Goal: Task Accomplishment & Management: Use online tool/utility

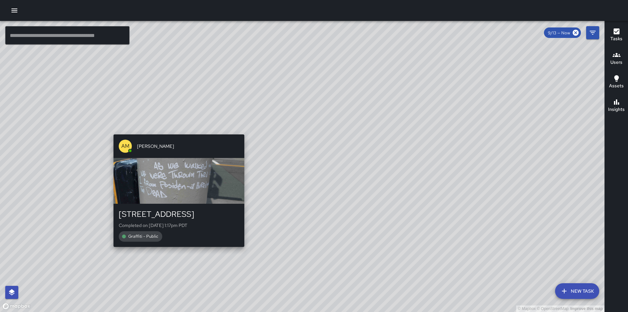
click at [176, 131] on div "© Mapbox © OpenStreetMap Improve this map AM [PERSON_NAME][GEOGRAPHIC_DATA][STR…" at bounding box center [302, 166] width 605 height 291
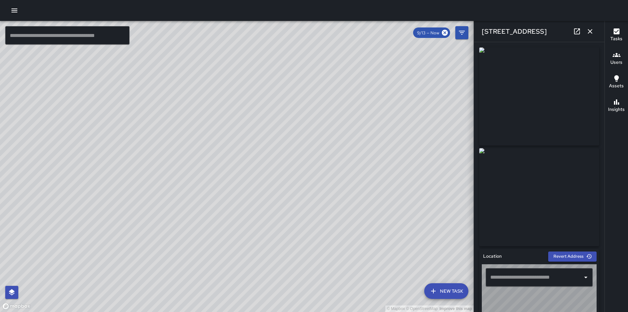
click at [244, 116] on div "© Mapbox © OpenStreetMap Improve this map" at bounding box center [237, 166] width 474 height 291
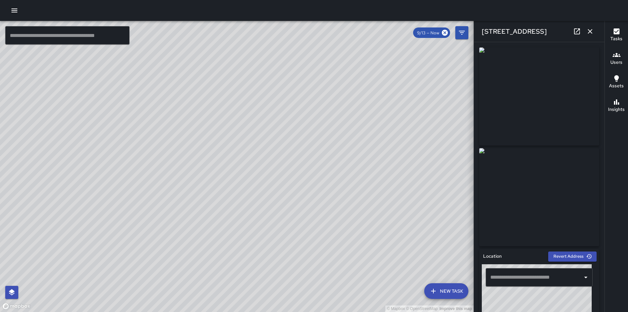
click at [343, 152] on div "© Mapbox © OpenStreetMap Improve this map" at bounding box center [237, 166] width 474 height 291
type input "**********"
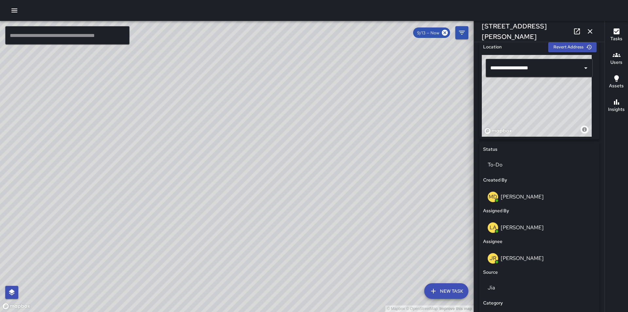
scroll to position [222, 0]
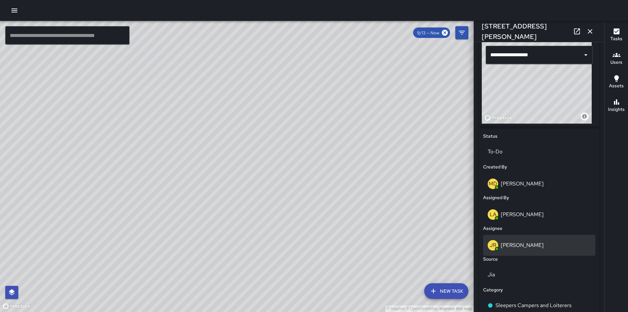
click at [521, 247] on p "[PERSON_NAME]" at bounding box center [522, 245] width 43 height 7
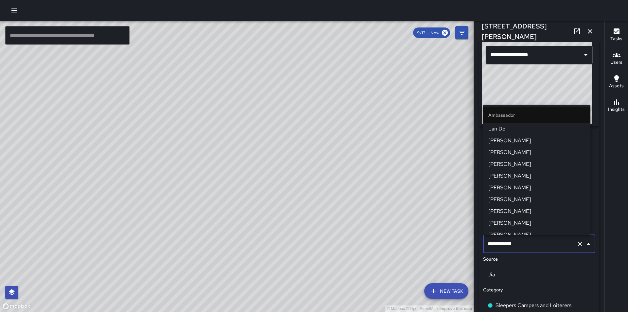
scroll to position [234, 0]
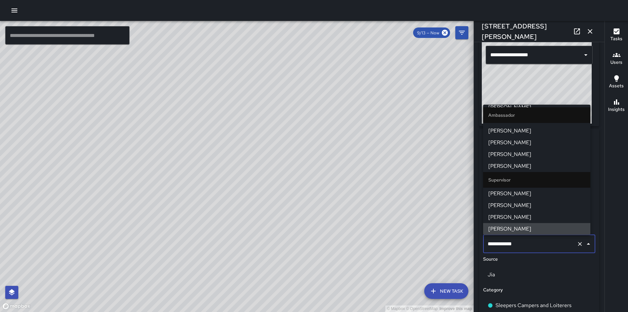
click at [577, 247] on icon "Clear" at bounding box center [580, 244] width 7 height 7
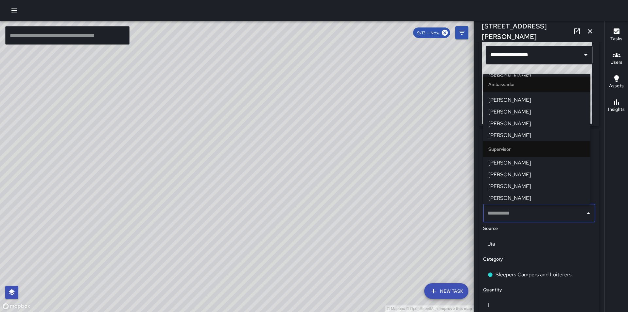
scroll to position [0, 0]
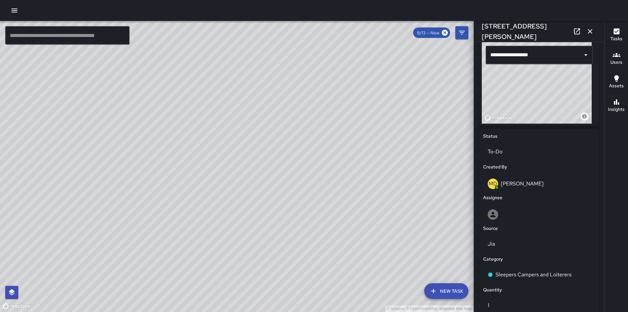
click at [436, 242] on div "© Mapbox © OpenStreetMap Improve this map" at bounding box center [237, 166] width 474 height 291
click at [508, 148] on p "To-Do" at bounding box center [539, 152] width 103 height 8
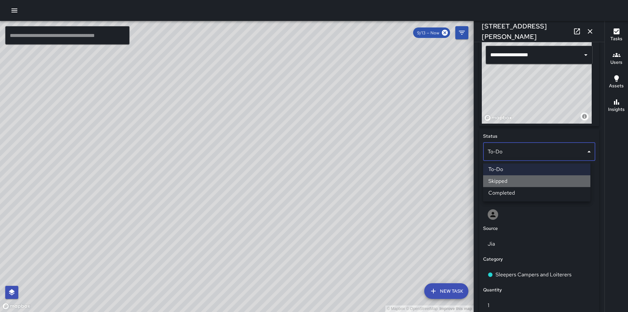
click at [511, 181] on li "Skipped" at bounding box center [536, 181] width 107 height 12
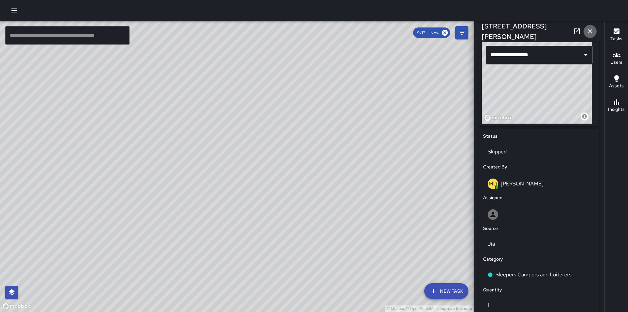
click at [589, 32] on icon "button" at bounding box center [590, 31] width 8 height 8
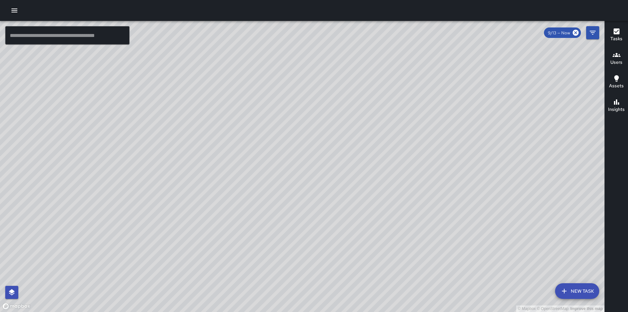
click at [311, 145] on div "© Mapbox © OpenStreetMap Improve this map" at bounding box center [302, 166] width 605 height 291
drag, startPoint x: 334, startPoint y: 212, endPoint x: 346, endPoint y: 153, distance: 60.8
click at [346, 153] on div "© Mapbox © OpenStreetMap Improve this map" at bounding box center [302, 166] width 605 height 291
